Goal: Transaction & Acquisition: Purchase product/service

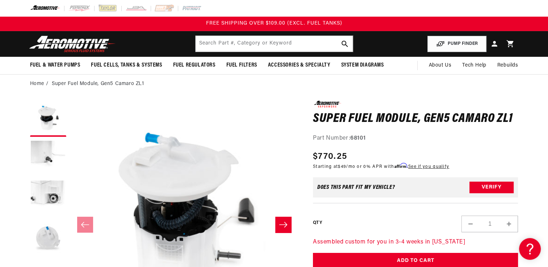
click at [280, 227] on icon "Slide right" at bounding box center [283, 224] width 9 height 7
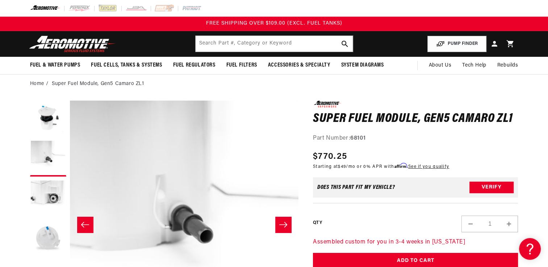
click at [280, 227] on icon "Slide right" at bounding box center [283, 224] width 9 height 7
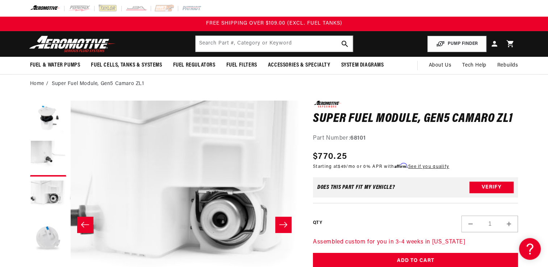
scroll to position [0, 457]
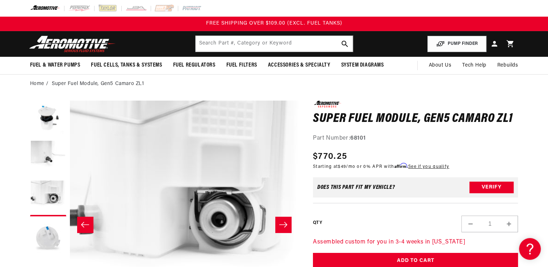
click at [280, 227] on icon "Slide right" at bounding box center [283, 224] width 9 height 7
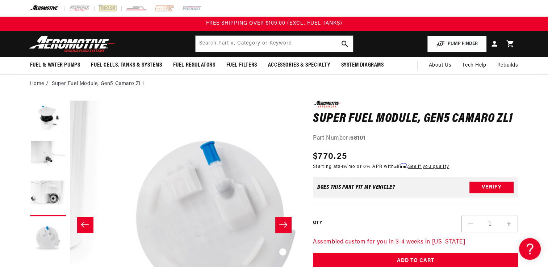
scroll to position [0, 685]
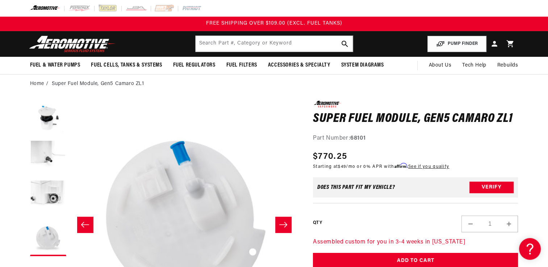
click at [280, 227] on icon "Slide right" at bounding box center [283, 224] width 9 height 7
click at [84, 220] on button "Slide left" at bounding box center [85, 225] width 16 height 16
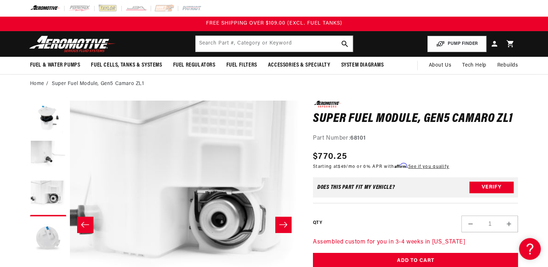
click at [84, 220] on button "Slide left" at bounding box center [85, 225] width 16 height 16
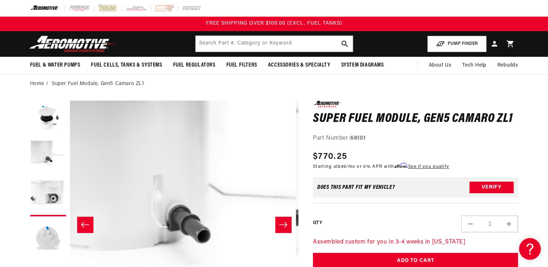
scroll to position [0, 228]
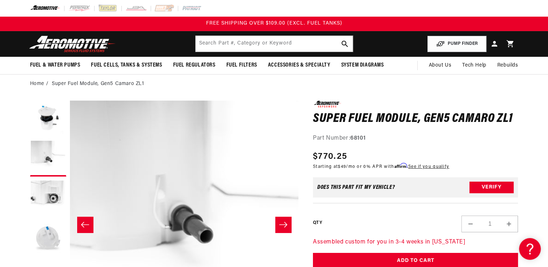
click at [84, 220] on button "Slide left" at bounding box center [85, 225] width 16 height 16
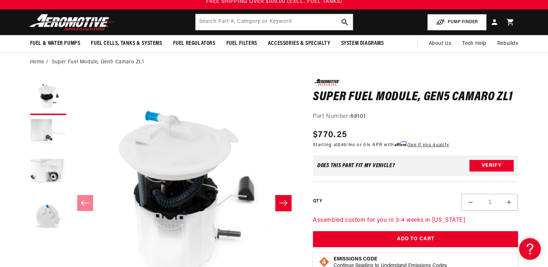
scroll to position [0, 0]
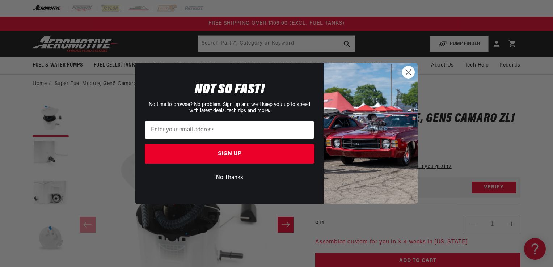
click at [217, 176] on button "No Thanks" at bounding box center [229, 178] width 169 height 14
